Goal: Task Accomplishment & Management: Use online tool/utility

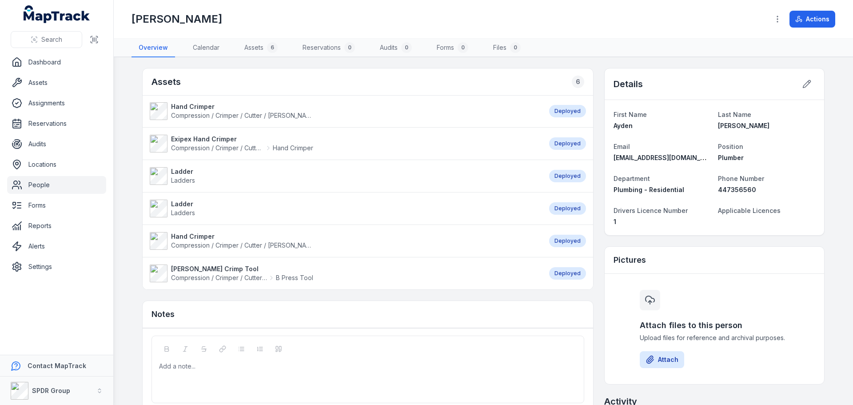
click at [182, 168] on strong "Ladder" at bounding box center [183, 171] width 24 height 9
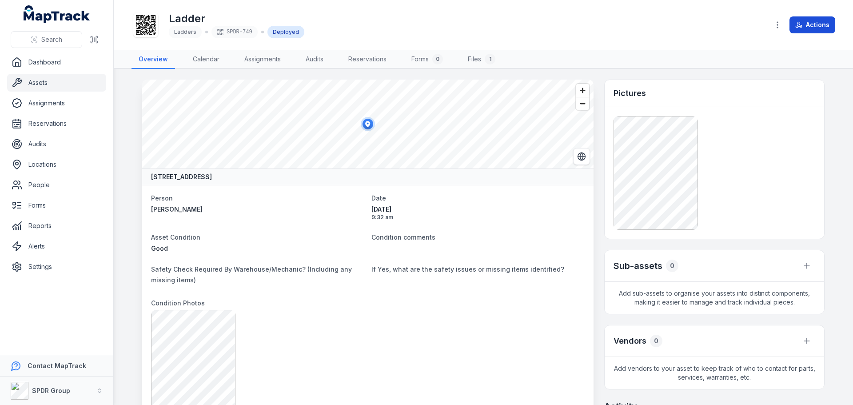
click at [813, 26] on button "Actions" at bounding box center [813, 24] width 46 height 17
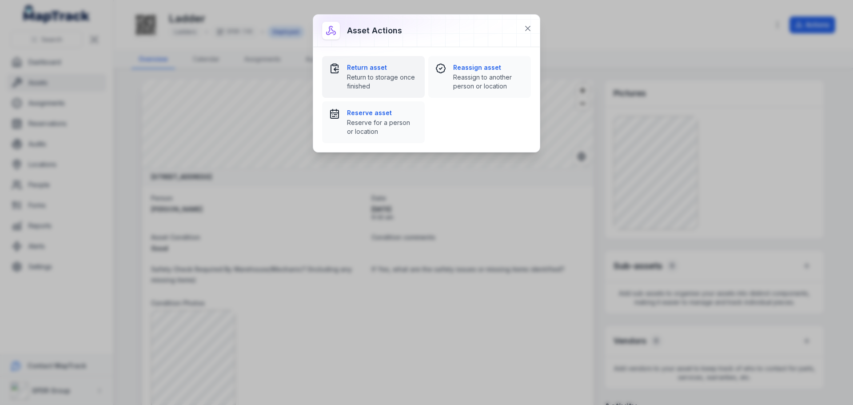
click at [360, 69] on strong "Return asset" at bounding box center [382, 67] width 71 height 9
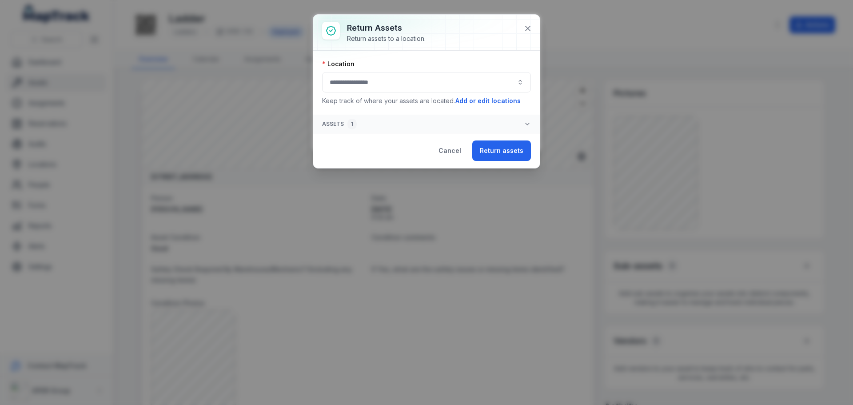
click at [352, 85] on button "button" at bounding box center [426, 82] width 209 height 20
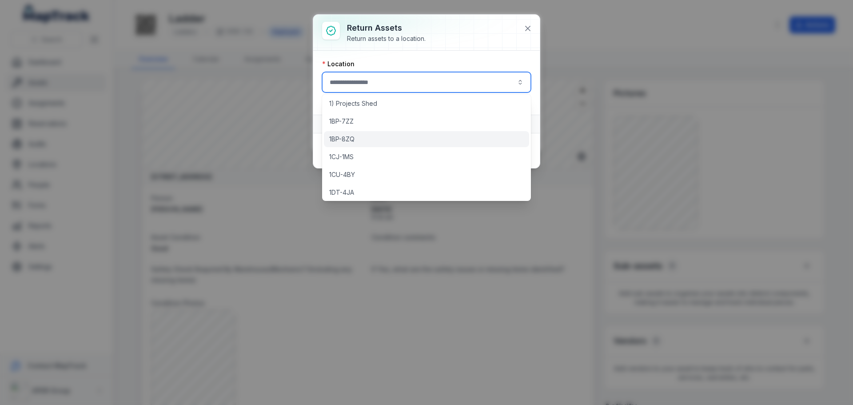
scroll to position [89, 0]
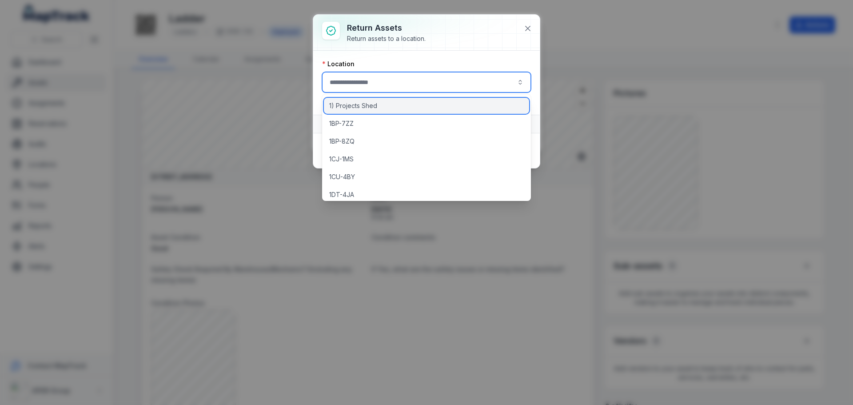
click at [363, 110] on span "1) Projects Shed" at bounding box center [353, 105] width 48 height 9
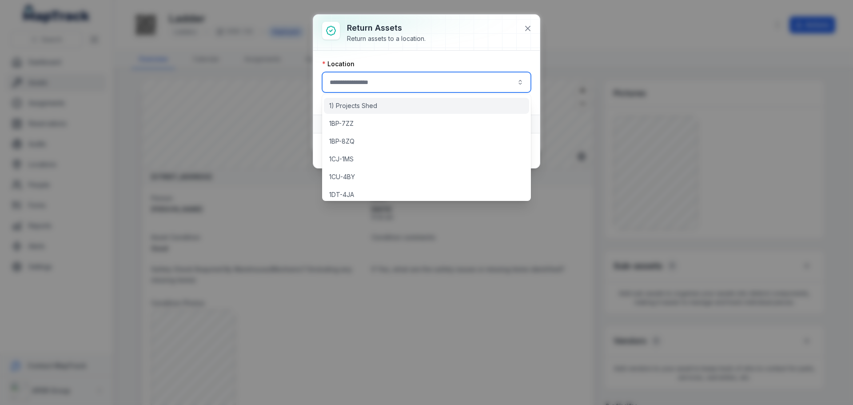
type input "**********"
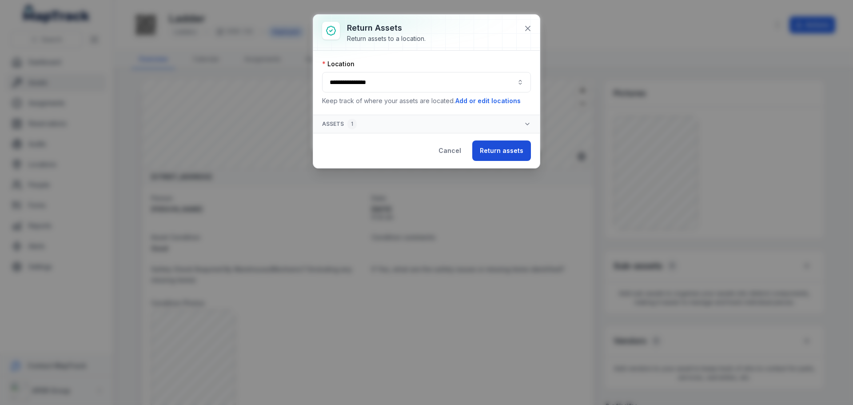
click at [495, 153] on button "Return assets" at bounding box center [501, 150] width 59 height 20
